Goal: Task Accomplishment & Management: Manage account settings

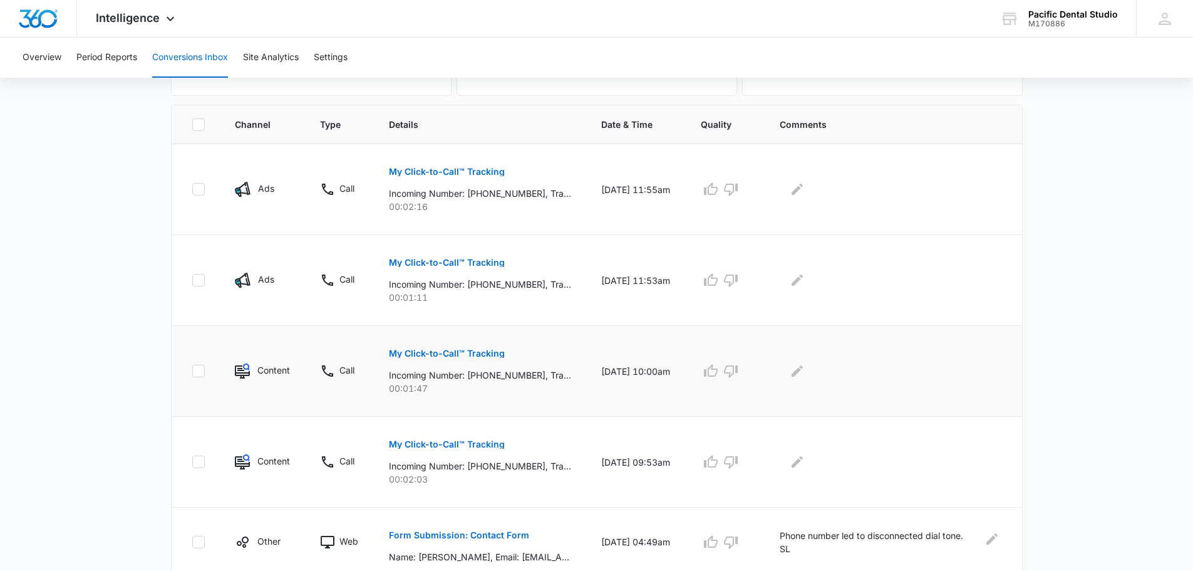
scroll to position [313, 0]
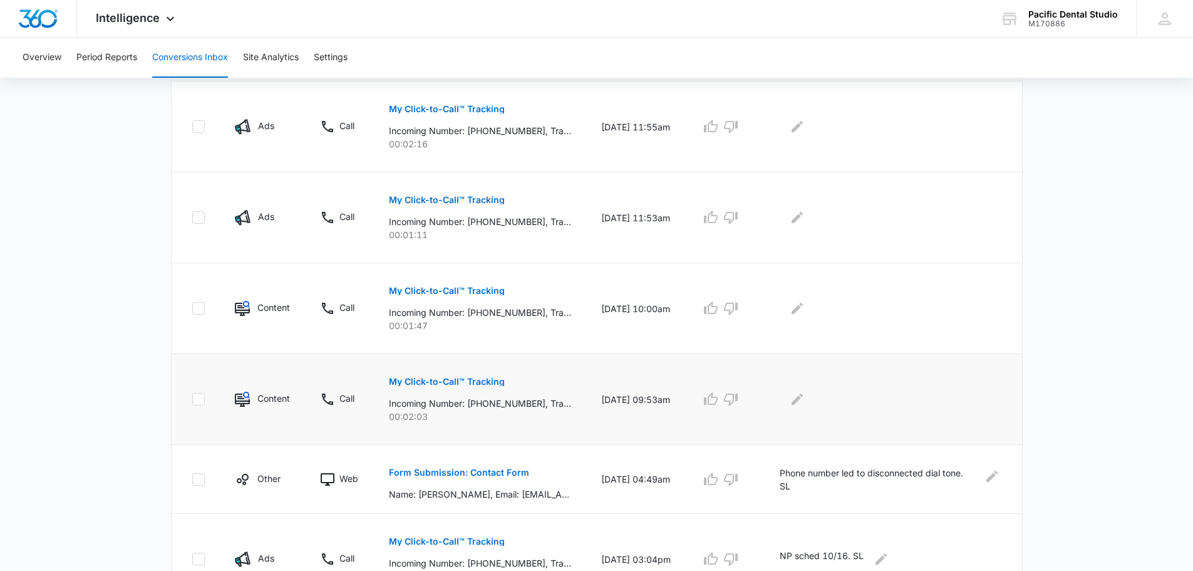
click at [472, 370] on button "My Click-to-Call™ Tracking" at bounding box center [447, 381] width 116 height 30
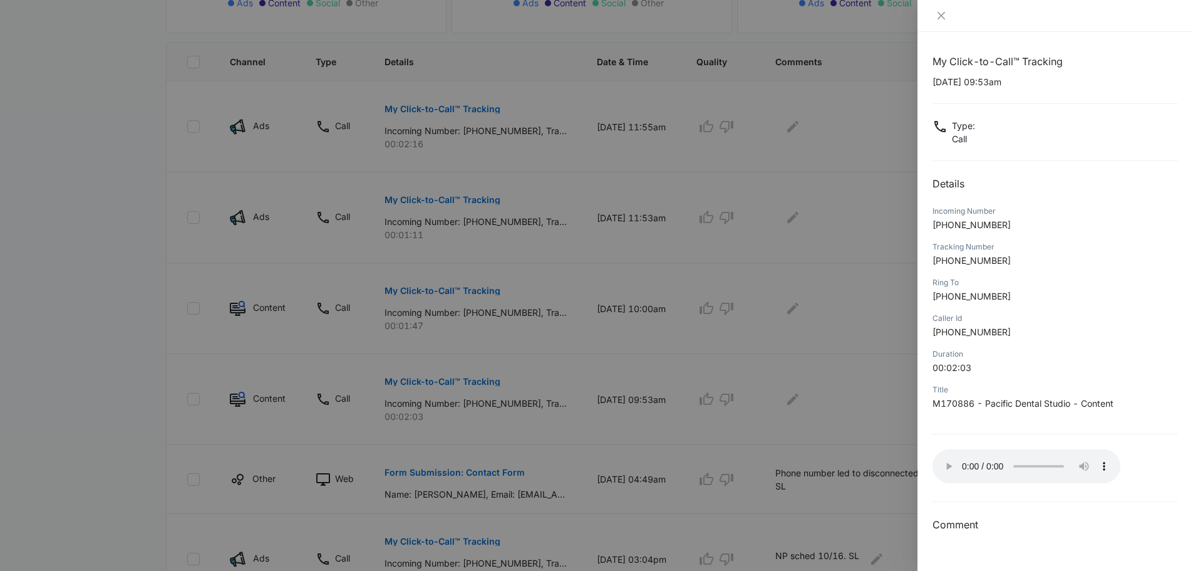
click at [937, 9] on div at bounding box center [1056, 16] width 276 height 32
click at [939, 15] on icon "close" at bounding box center [942, 16] width 10 height 10
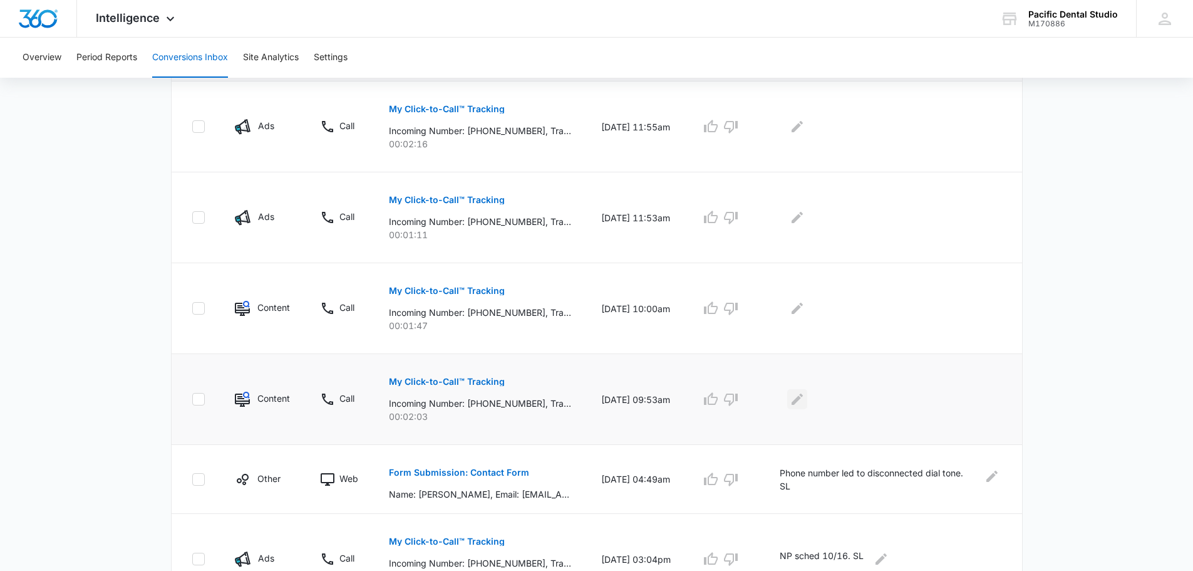
click at [805, 393] on icon "Edit Comments" at bounding box center [797, 399] width 15 height 15
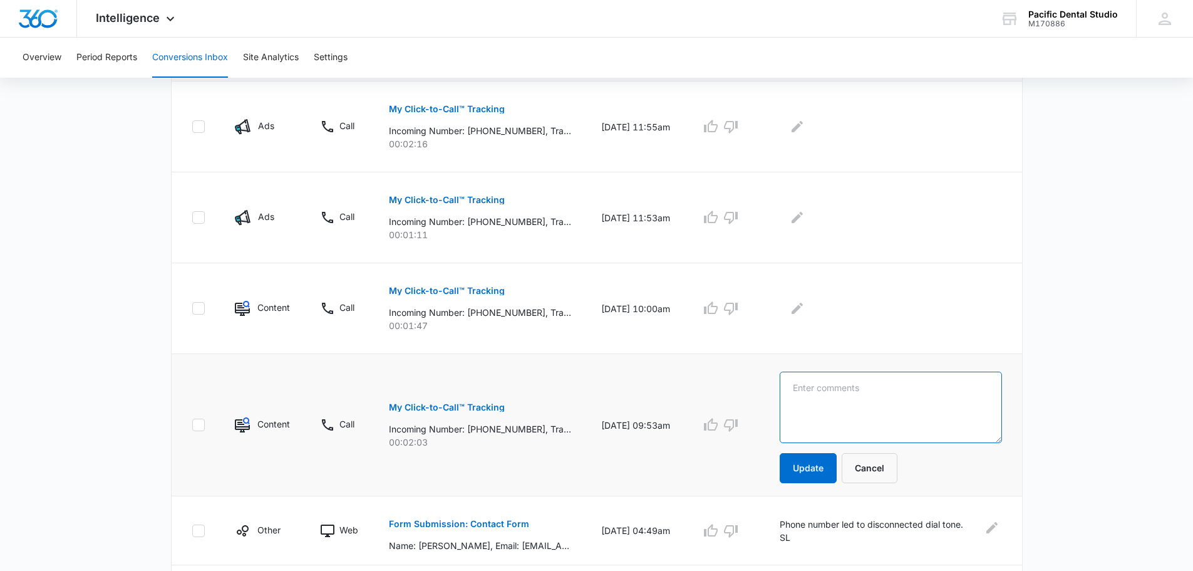
click at [828, 393] on textarea at bounding box center [891, 407] width 222 height 71
type textarea "Other DDS. SL"
click at [829, 487] on td "Other DDS. SL Update Cancel" at bounding box center [893, 425] width 257 height 142
click at [825, 476] on button "Update" at bounding box center [808, 468] width 57 height 30
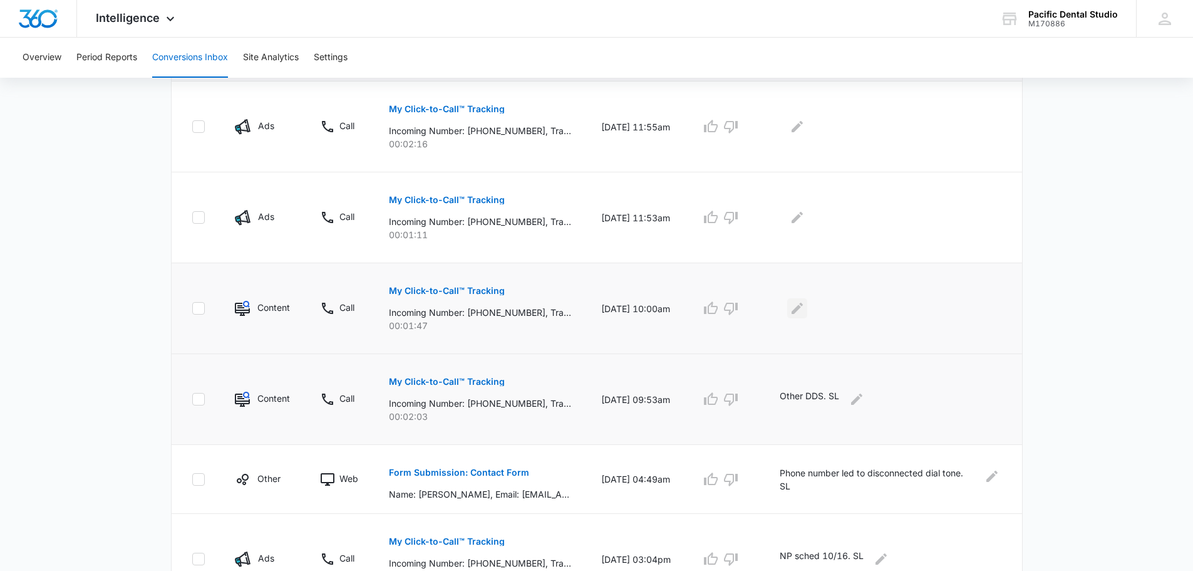
click at [805, 313] on icon "Edit Comments" at bounding box center [797, 308] width 15 height 15
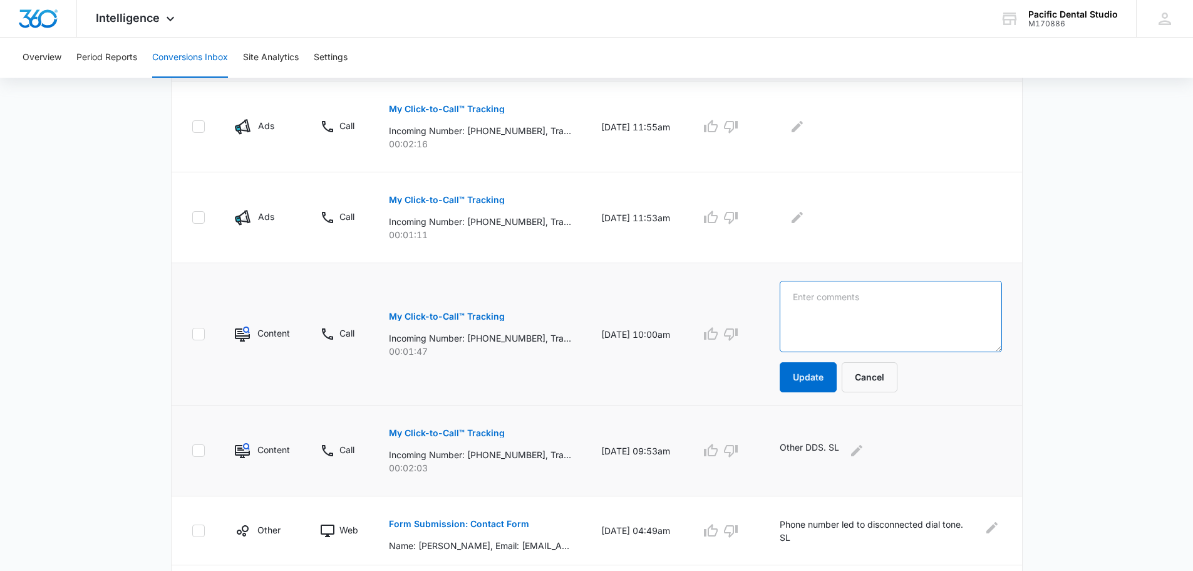
click at [838, 313] on textarea at bounding box center [891, 316] width 222 height 71
type textarea "Other DDS. SL"
click at [818, 394] on td "Other DDS. SL Update Cancel" at bounding box center [893, 334] width 257 height 142
click at [819, 386] on button "Update" at bounding box center [808, 377] width 57 height 30
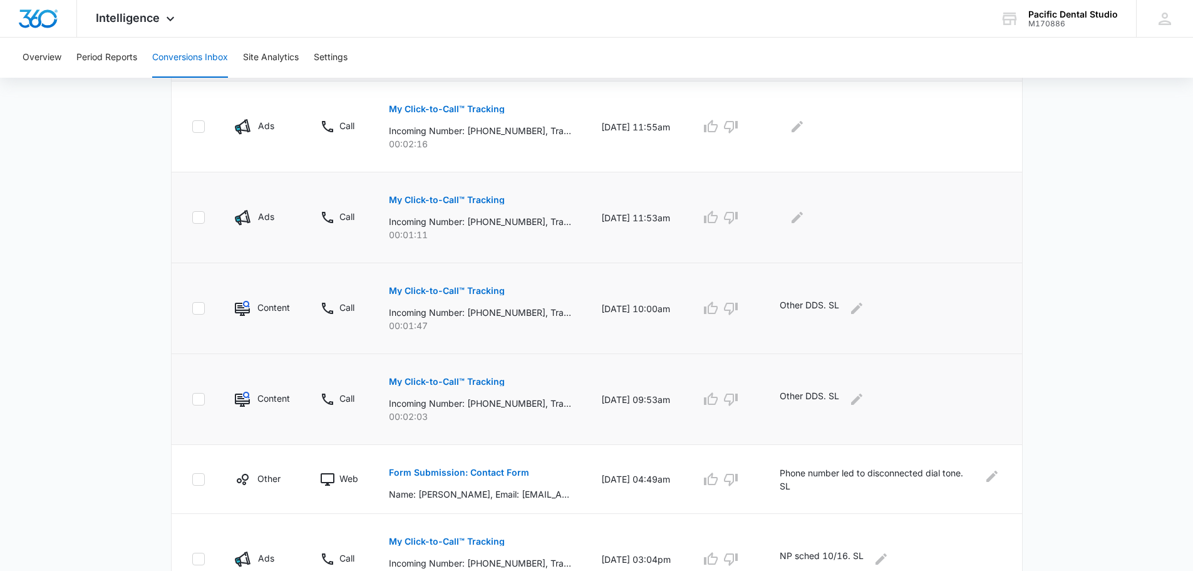
click at [495, 199] on p "My Click-to-Call™ Tracking" at bounding box center [447, 199] width 116 height 9
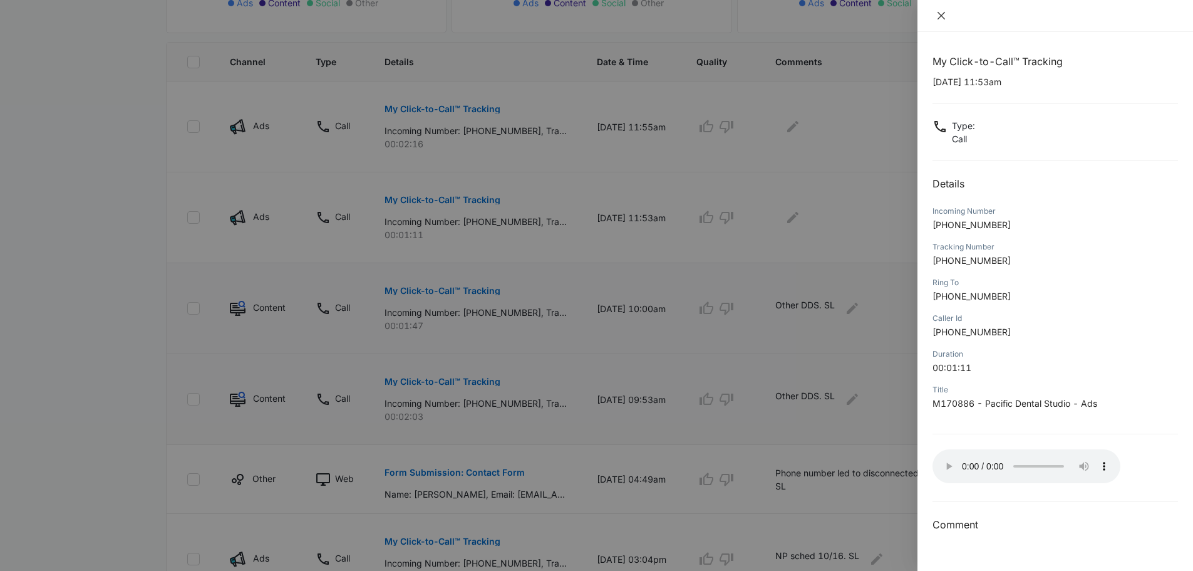
click at [943, 19] on icon "close" at bounding box center [942, 16] width 10 height 10
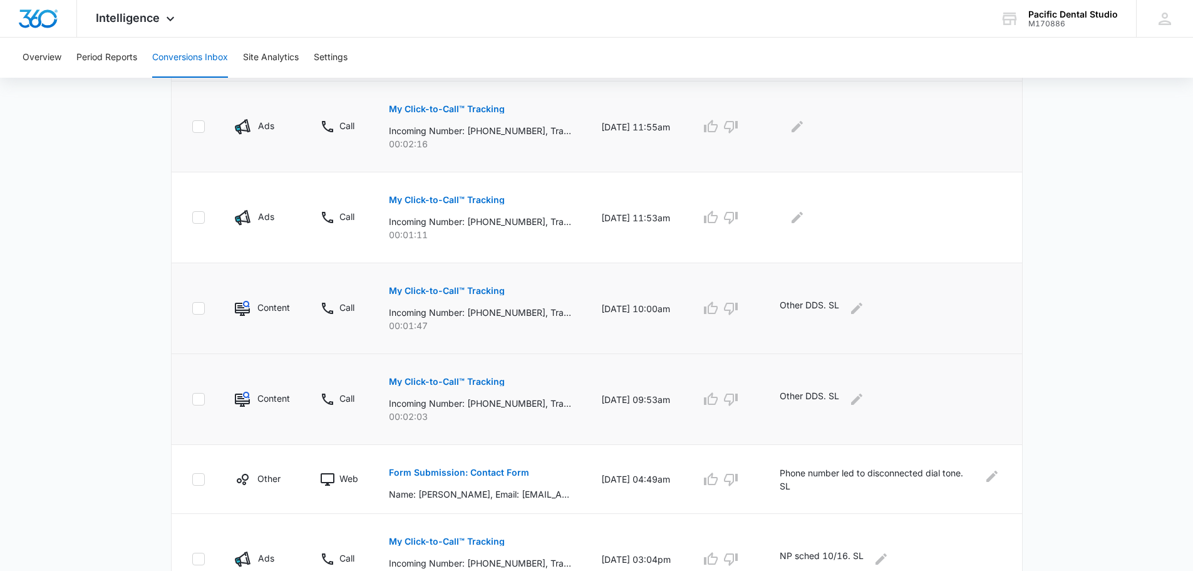
click at [470, 112] on p "My Click-to-Call™ Tracking" at bounding box center [447, 109] width 116 height 9
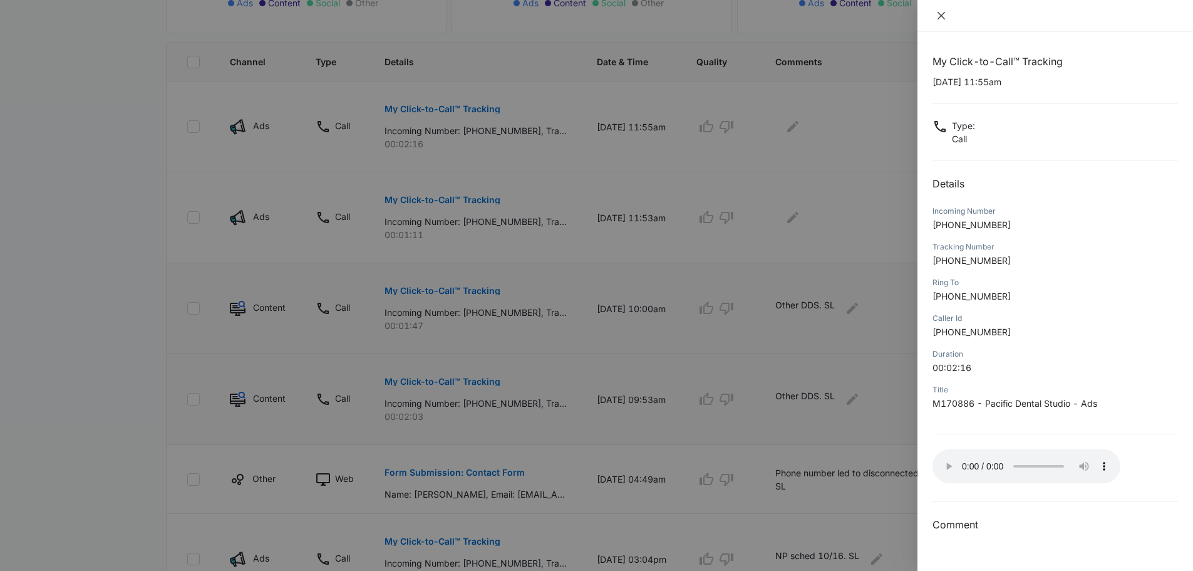
click at [941, 14] on icon "close" at bounding box center [942, 16] width 8 height 8
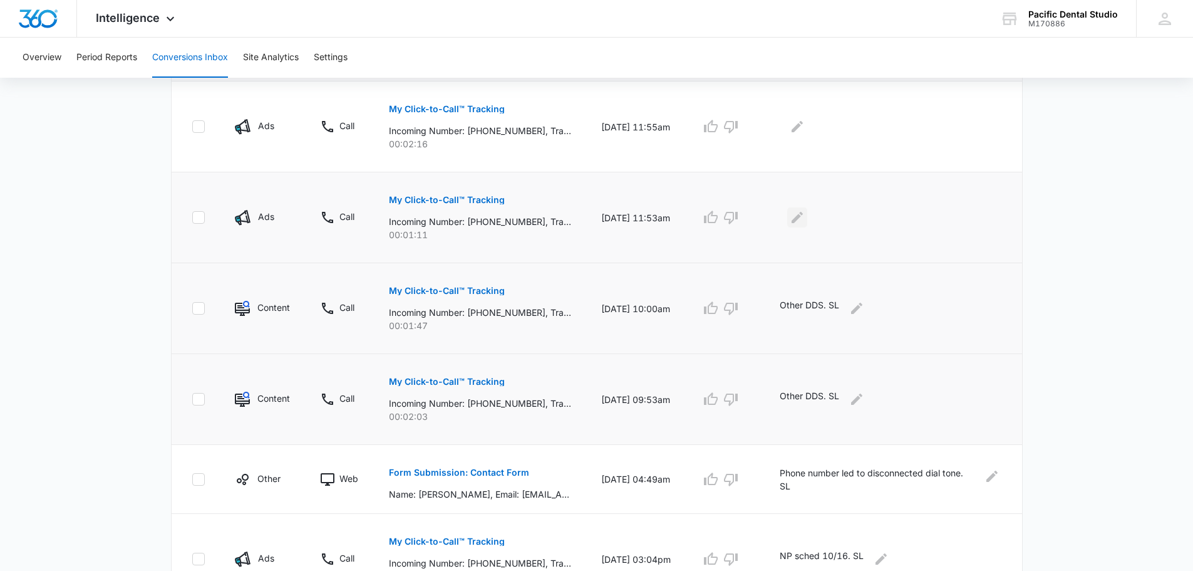
click at [805, 213] on icon "Edit Comments" at bounding box center [797, 217] width 15 height 15
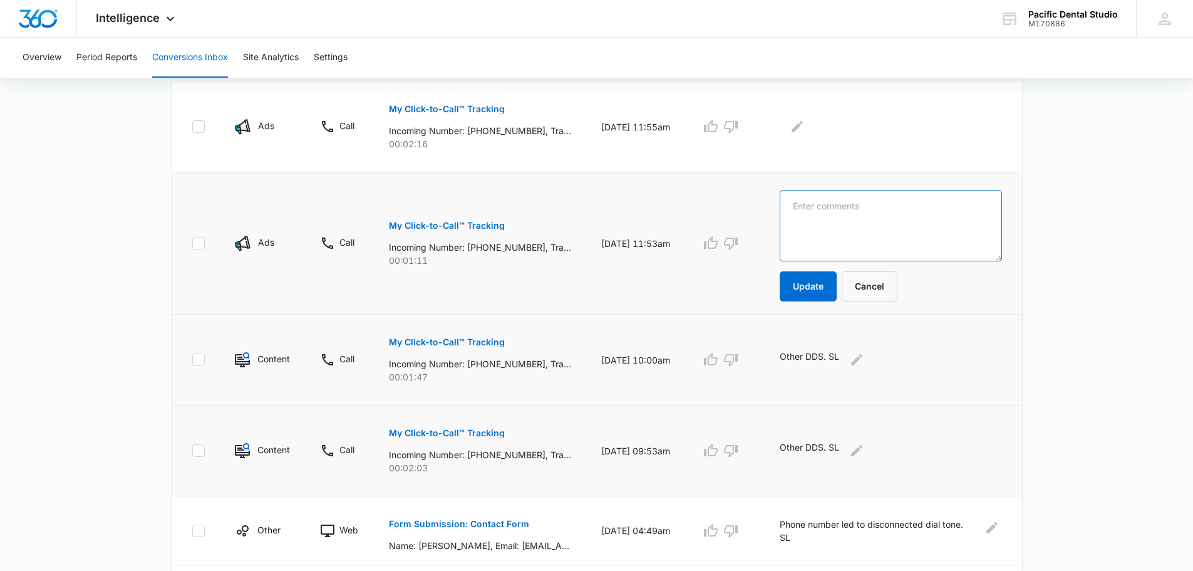
click at [826, 213] on textarea at bounding box center [891, 225] width 222 height 71
click at [826, 214] on textarea "NP sched 10/21. SL" at bounding box center [891, 225] width 222 height 71
click at [826, 213] on textarea "NP sched 10/21. SL" at bounding box center [891, 225] width 222 height 71
type textarea "NP sched 10/21. SL"
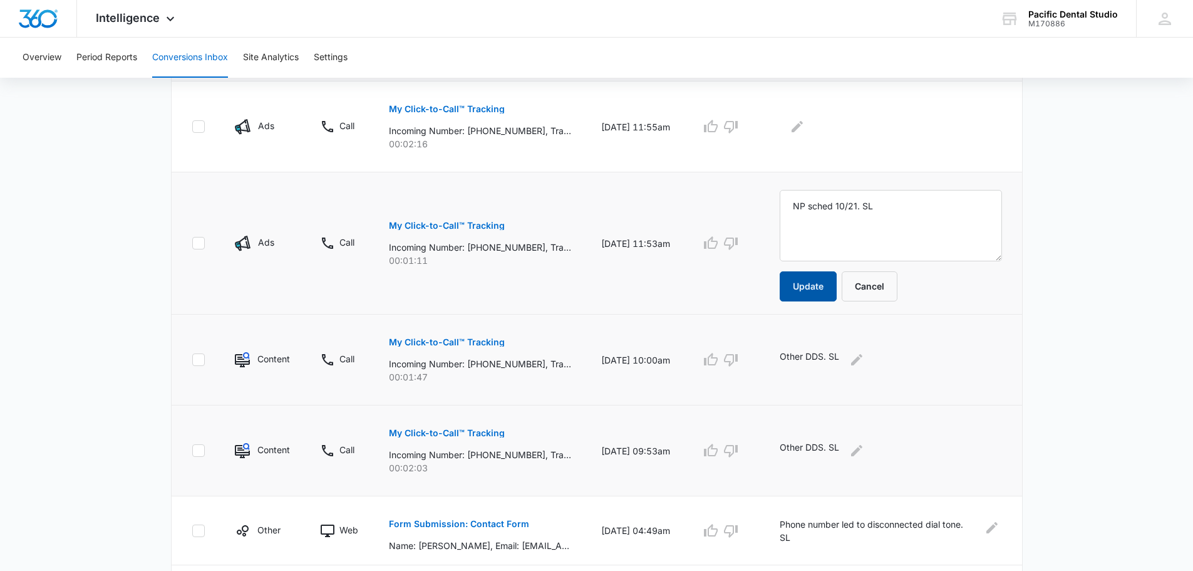
click at [832, 277] on button "Update" at bounding box center [808, 286] width 57 height 30
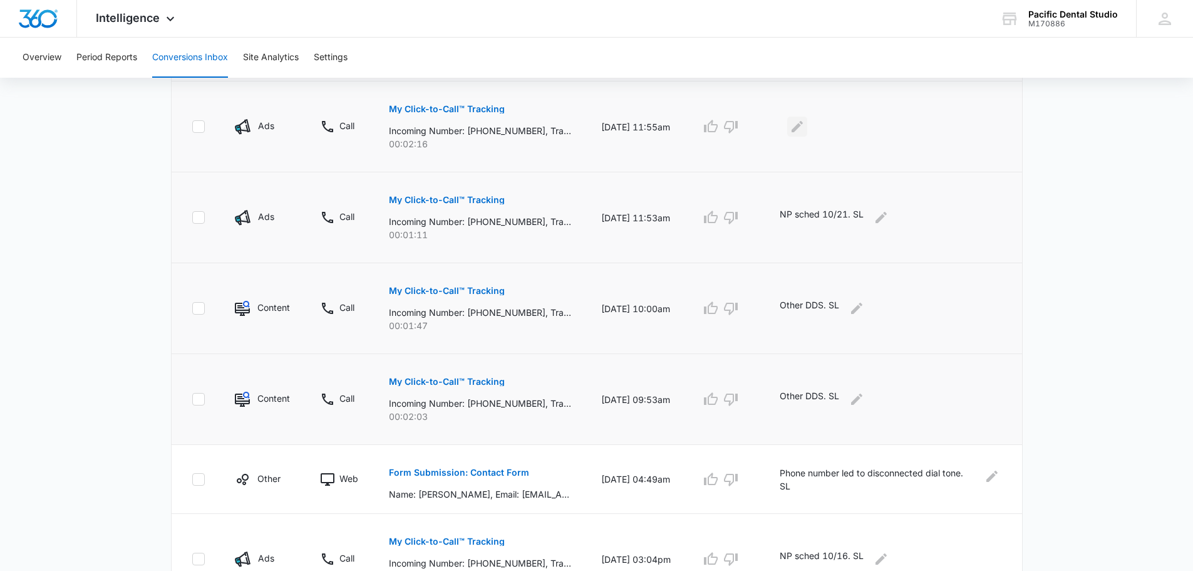
click at [805, 128] on icon "Edit Comments" at bounding box center [797, 126] width 15 height 15
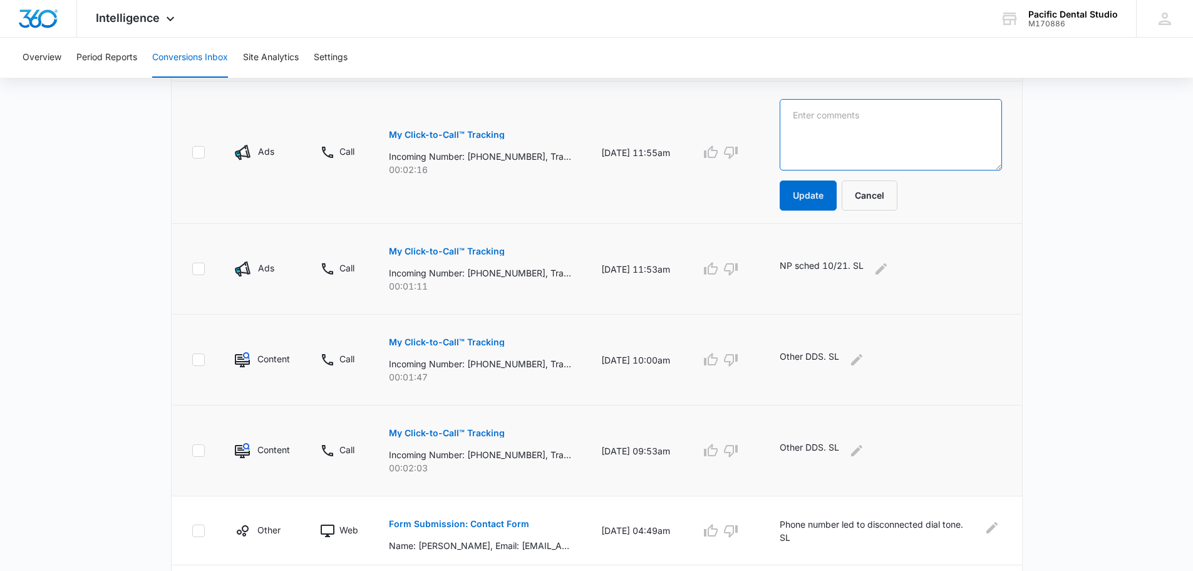
click at [819, 128] on textarea at bounding box center [891, 134] width 222 height 71
paste textarea "NP sched 10/21. SL"
type textarea "NP sched 10/21. SL"
click at [837, 192] on button "Update" at bounding box center [808, 195] width 57 height 30
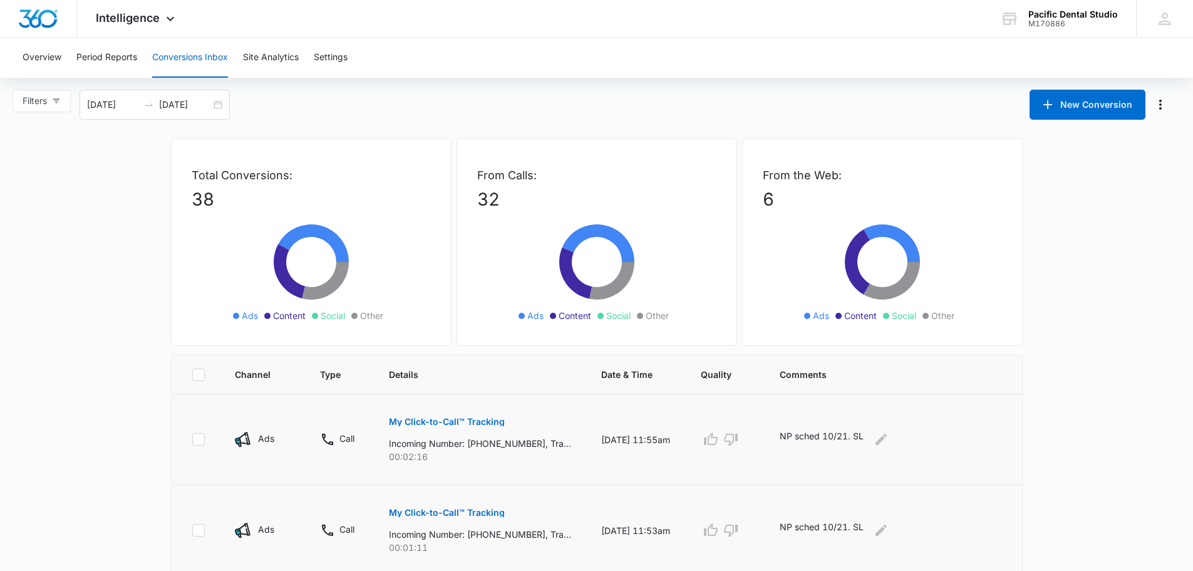
scroll to position [0, 0]
